Goal: Find specific page/section: Find specific page/section

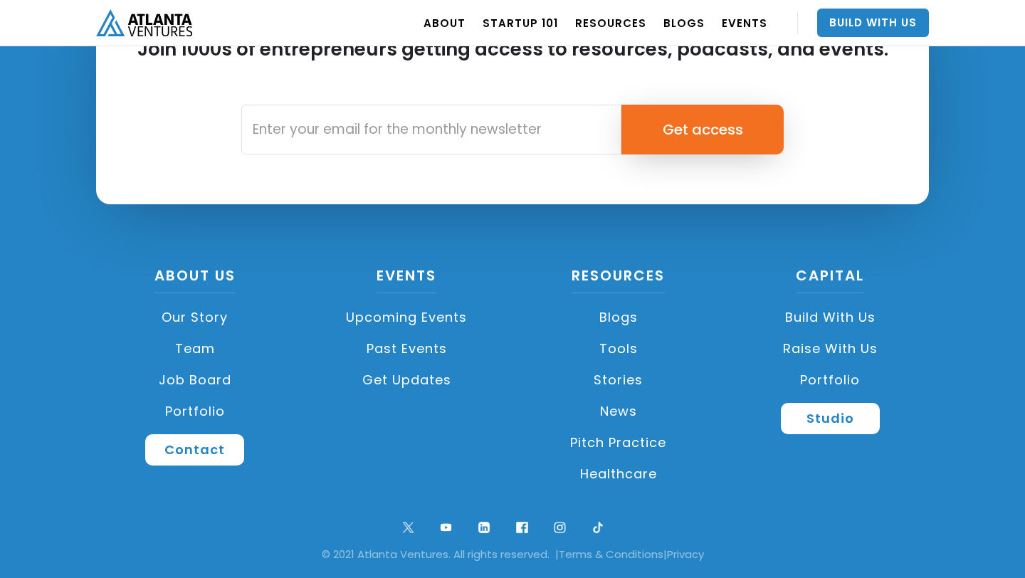
scroll to position [3398, 0]
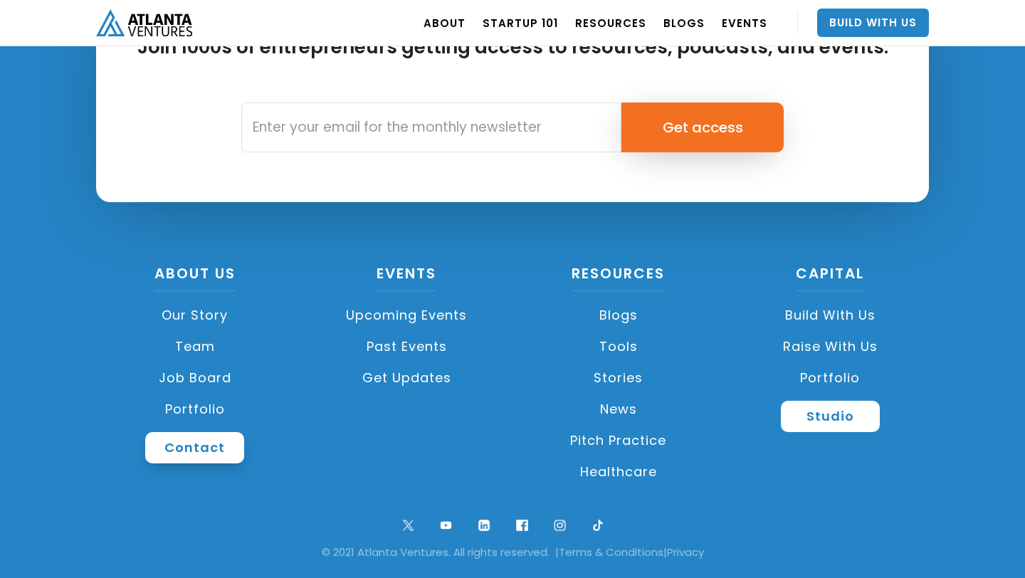
click at [189, 450] on link "Contact" at bounding box center [194, 447] width 99 height 31
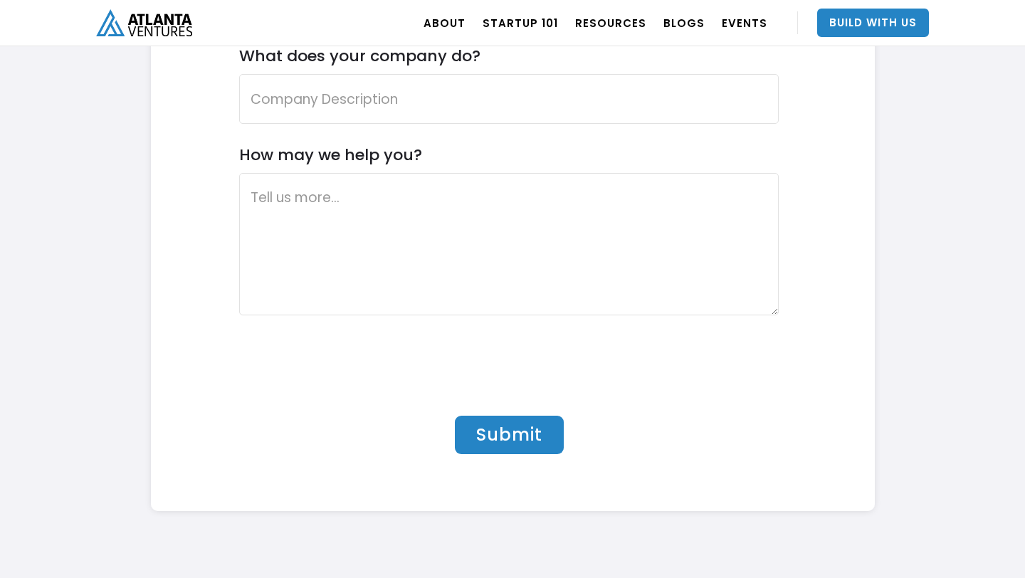
scroll to position [4634, 0]
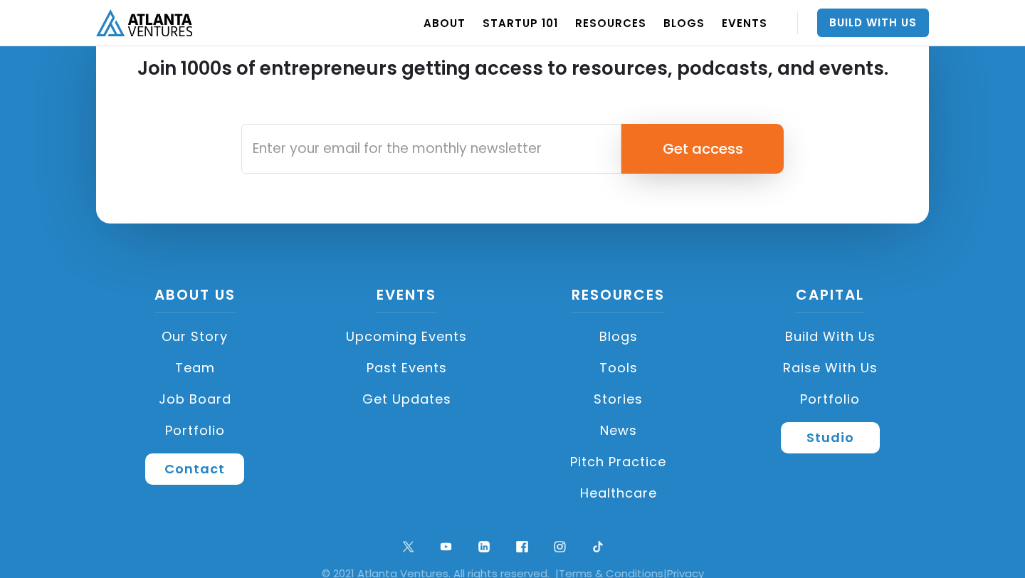
scroll to position [3369, 0]
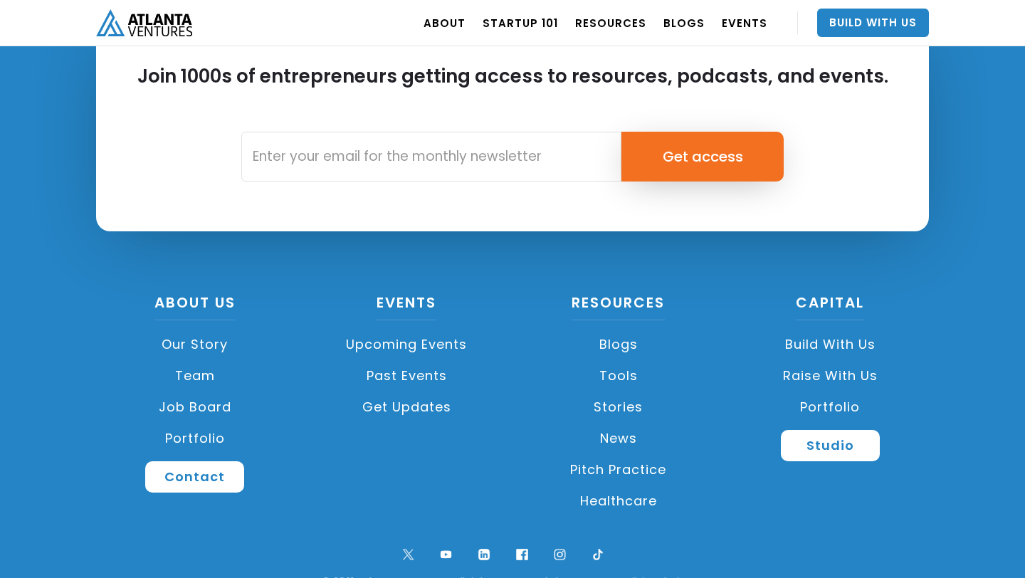
click at [190, 405] on link "Job Board" at bounding box center [195, 407] width 198 height 31
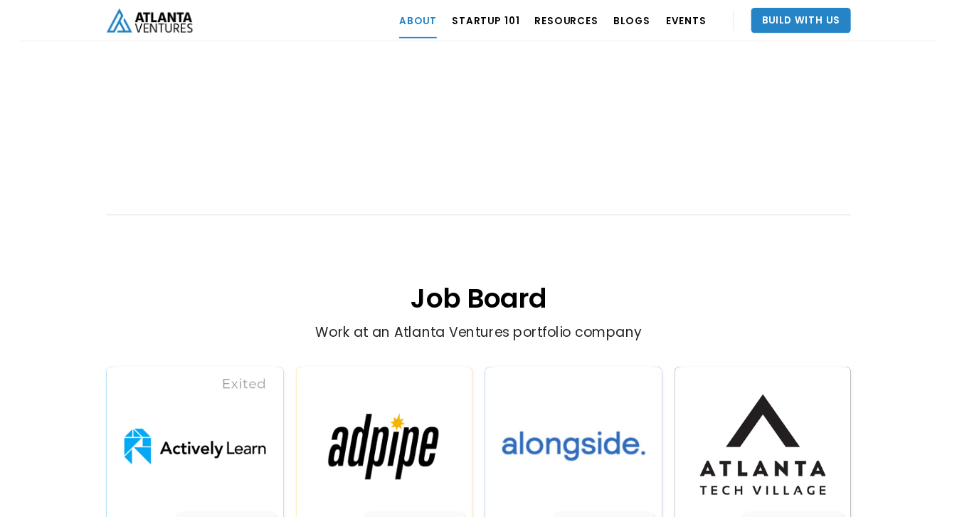
scroll to position [2630, 0]
